Goal: Task Accomplishment & Management: Manage account settings

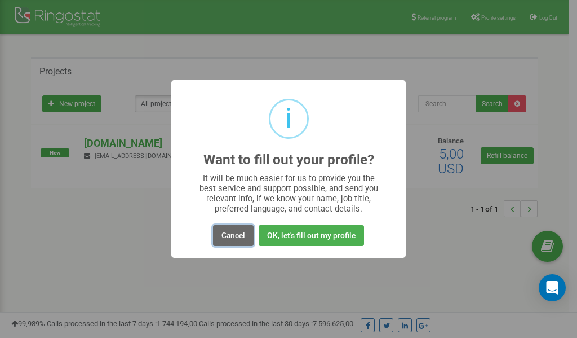
click at [229, 236] on button "Cancel" at bounding box center [233, 235] width 41 height 21
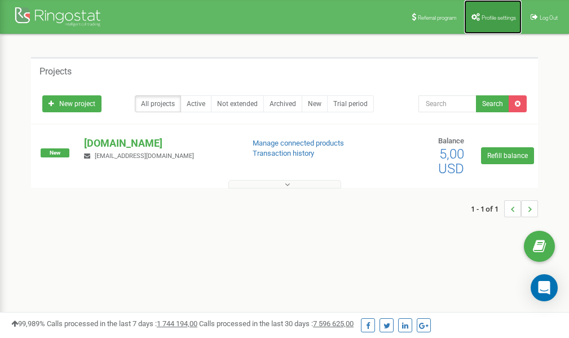
click at [492, 16] on span "Profile settings" at bounding box center [498, 18] width 34 height 6
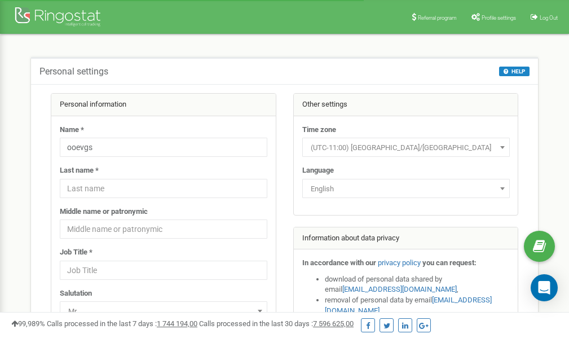
scroll to position [56, 0]
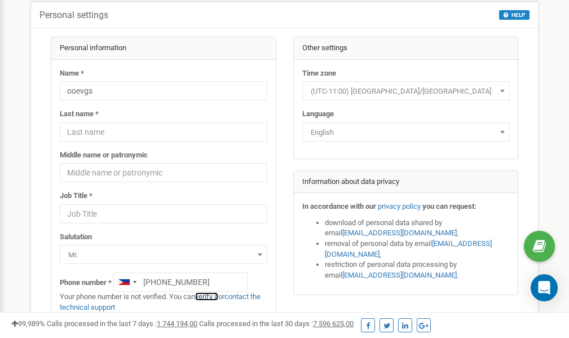
click at [211, 297] on link "verify it" at bounding box center [206, 296] width 23 height 8
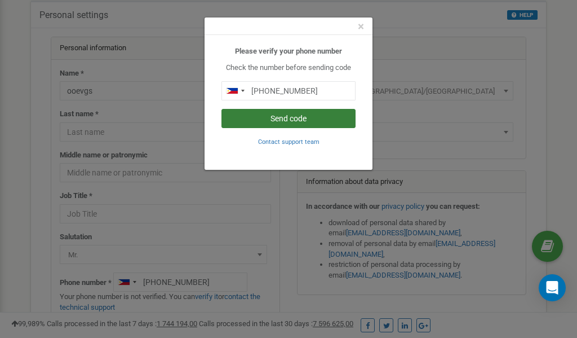
click at [283, 123] on button "Send code" at bounding box center [288, 118] width 134 height 19
